Goal: Transaction & Acquisition: Purchase product/service

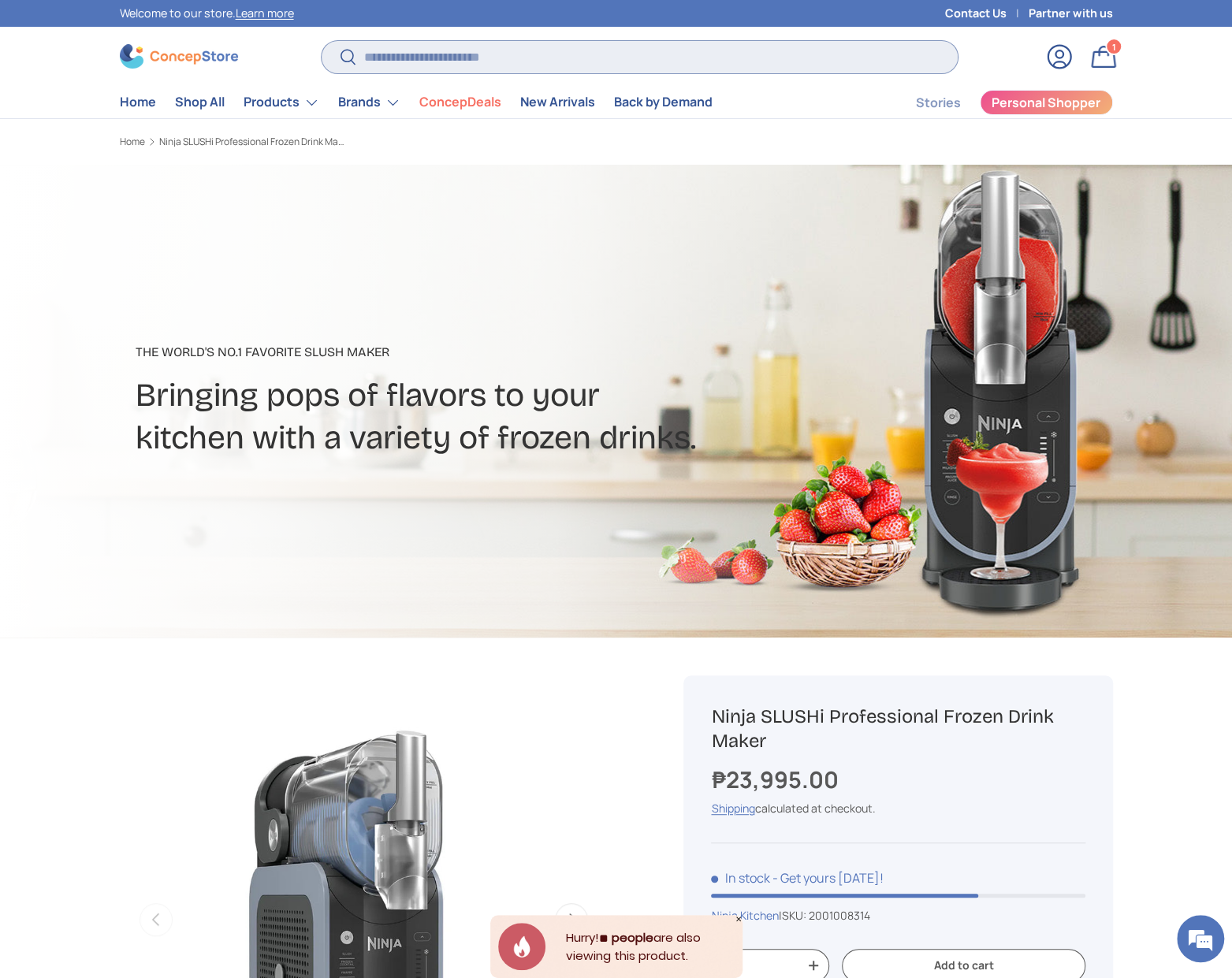
click at [596, 58] on input "Search" at bounding box center [639, 57] width 635 height 33
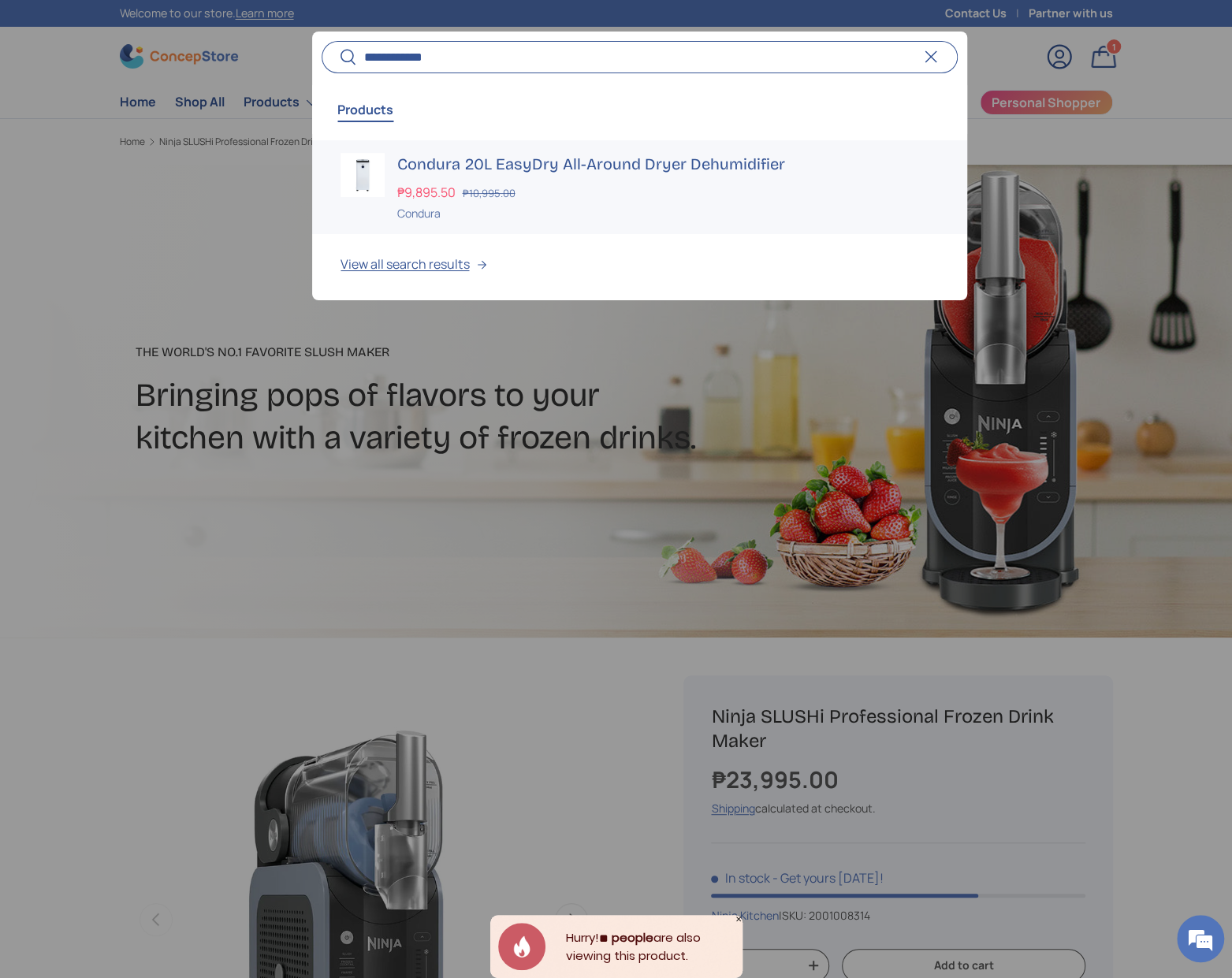
type input "**********"
click at [414, 179] on div "Condura 20L EasyDry All-Around Dryer Dehumidifier ₱9,895.50 ₱10,995.00 Unit pri…" at bounding box center [667, 187] width 541 height 69
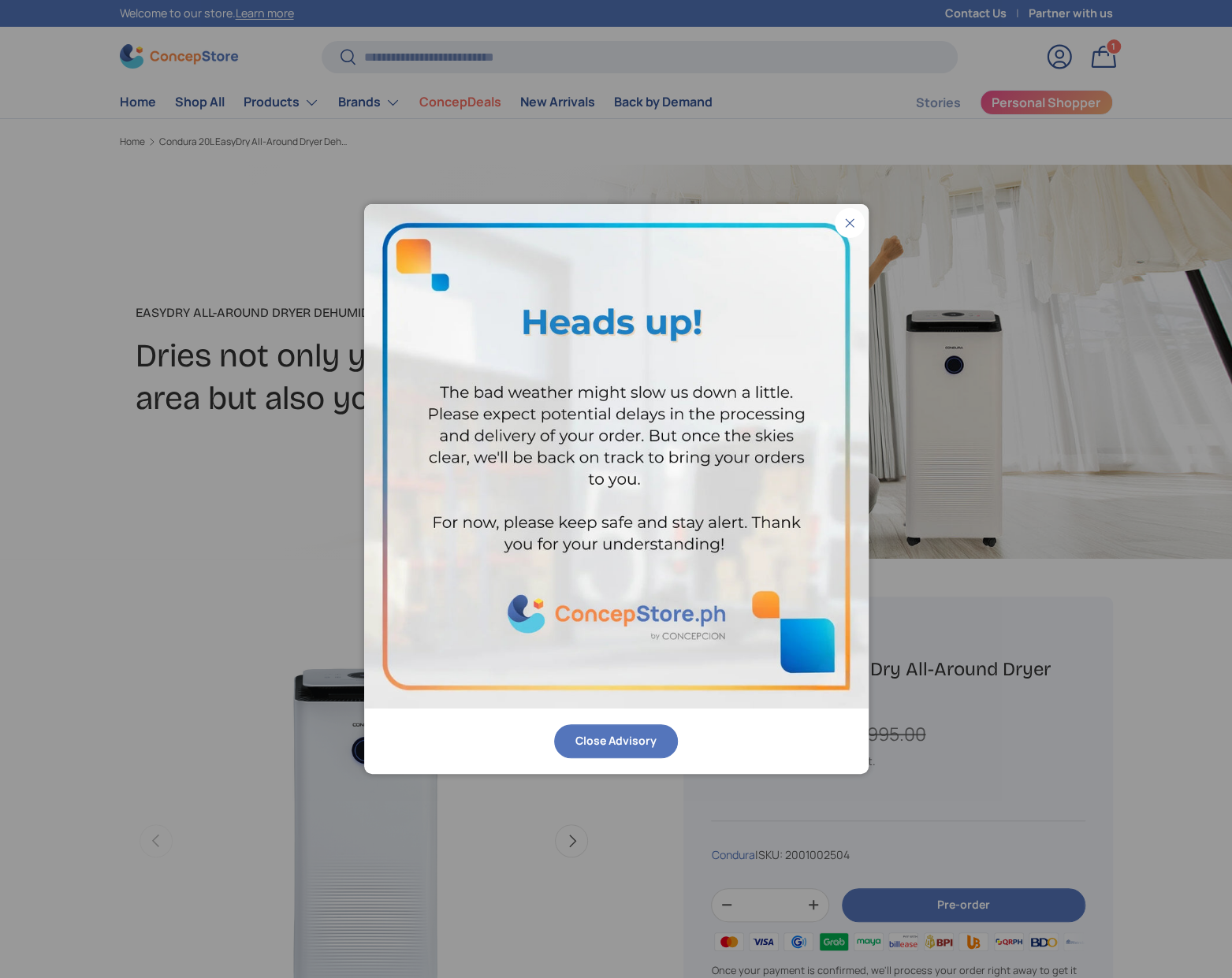
click at [631, 743] on button "Close Advisory" at bounding box center [615, 741] width 124 height 34
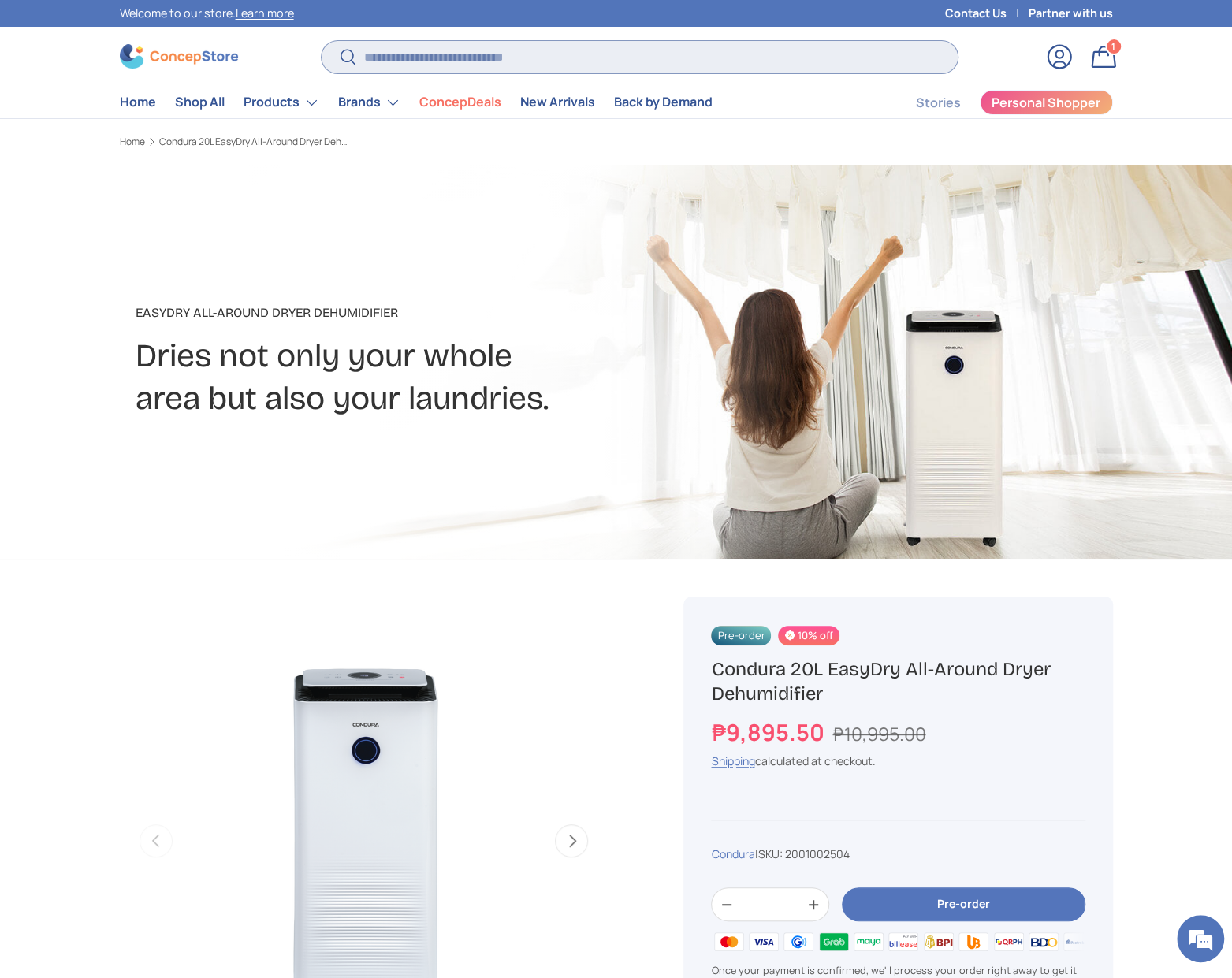
click at [457, 69] on input "Search" at bounding box center [639, 57] width 635 height 33
click at [182, 49] on img at bounding box center [179, 56] width 118 height 25
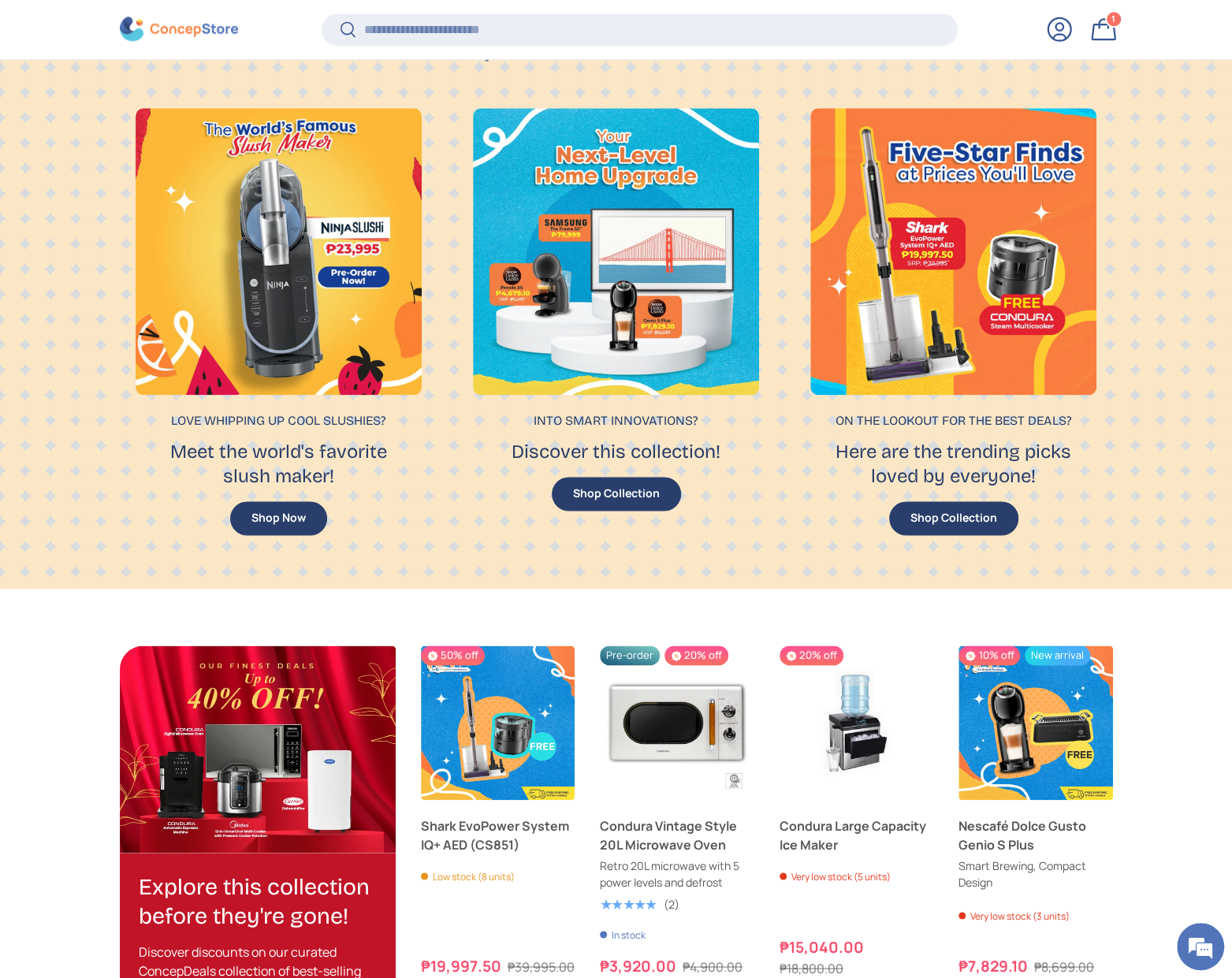
scroll to position [1064, 0]
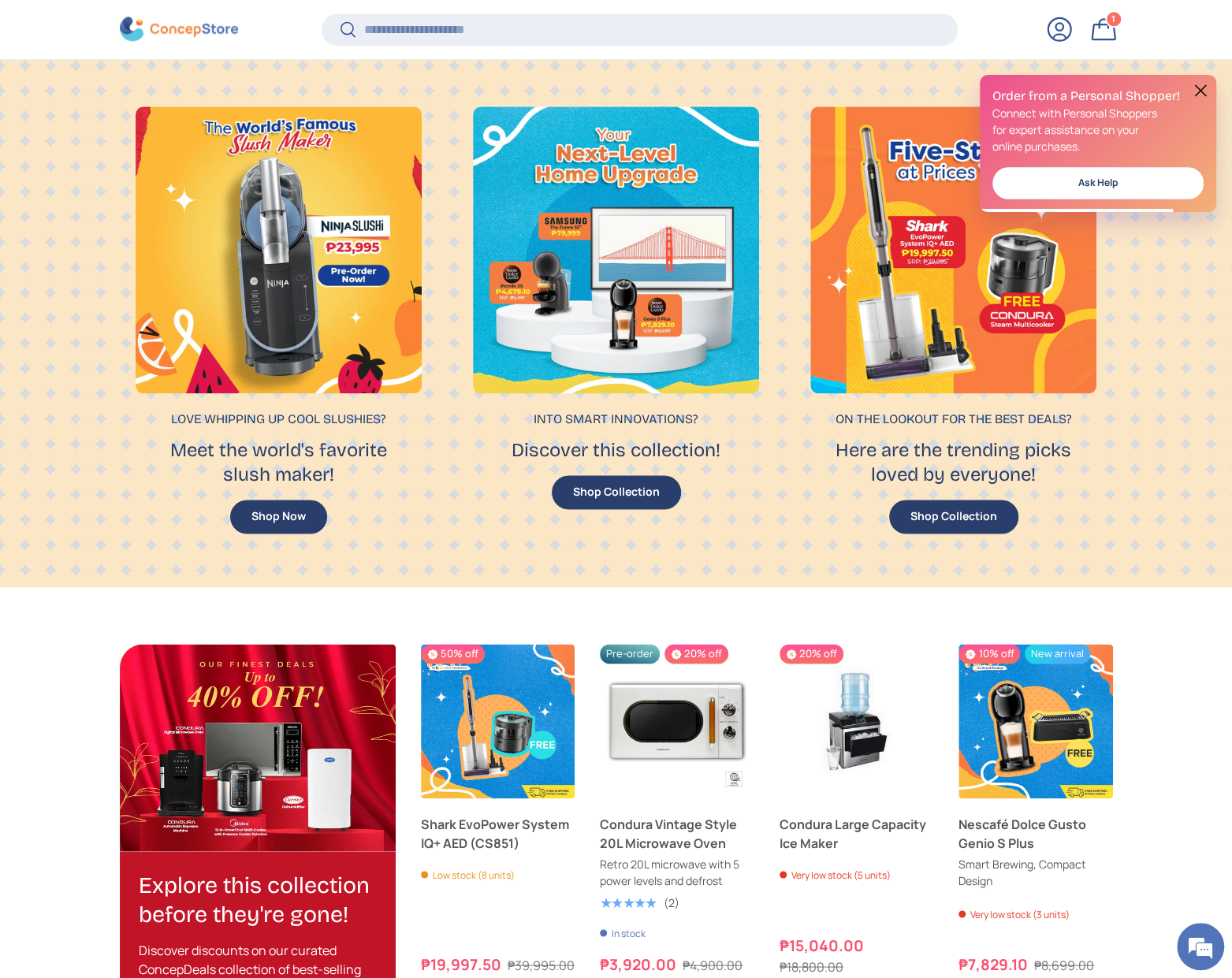
click at [1206, 86] on button at bounding box center [1200, 91] width 19 height 19
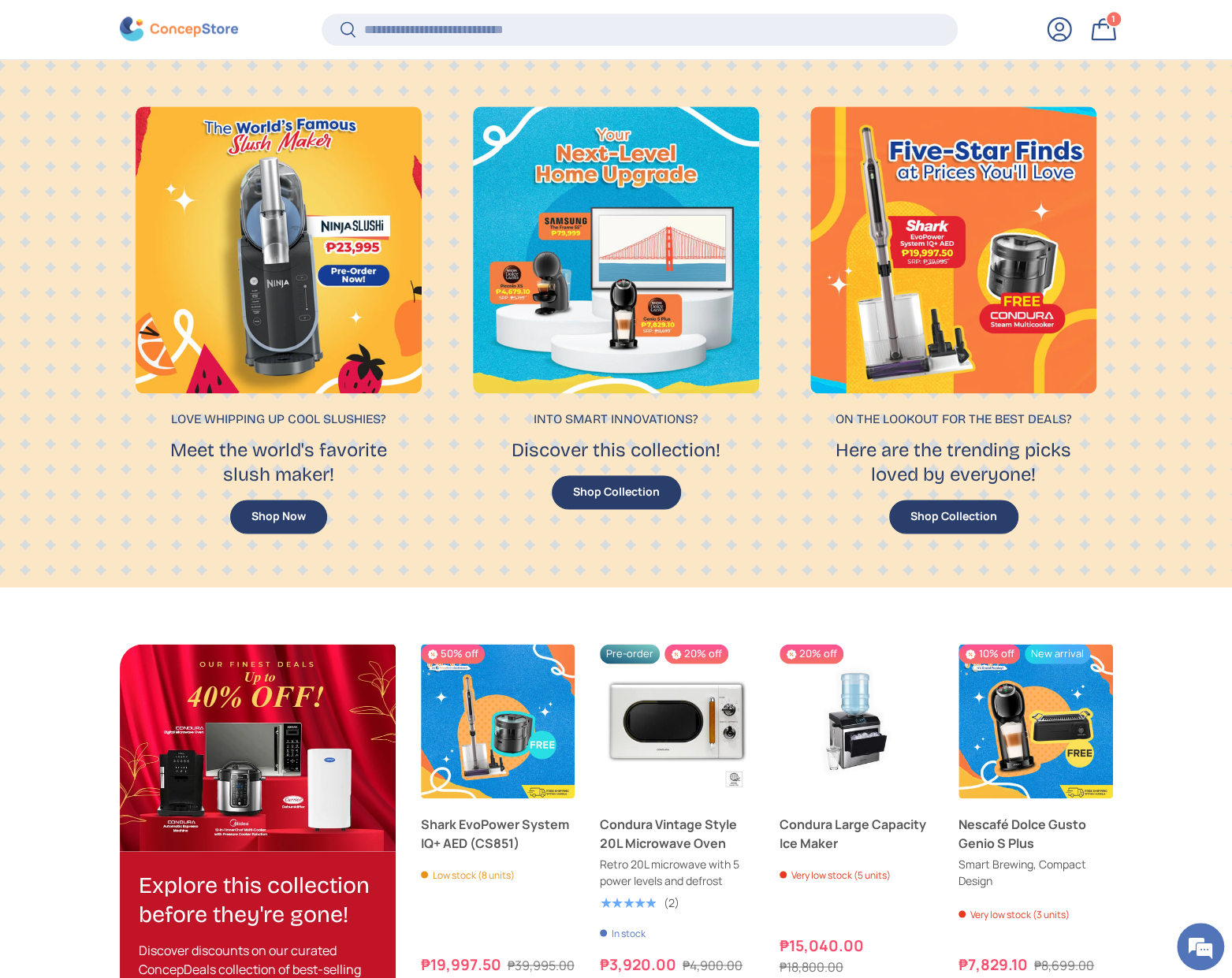
scroll to position [0, 0]
